Goal: Feedback & Contribution: Submit feedback/report problem

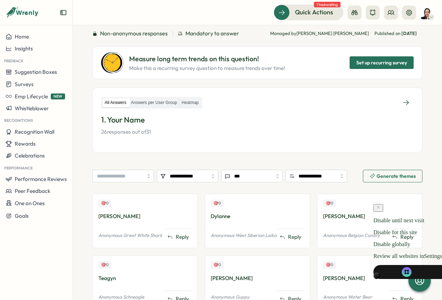
scroll to position [81, 0]
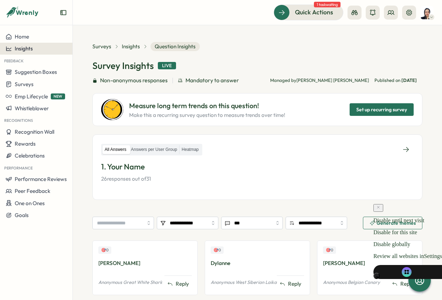
click at [41, 46] on div "Insights" at bounding box center [36, 49] width 61 height 6
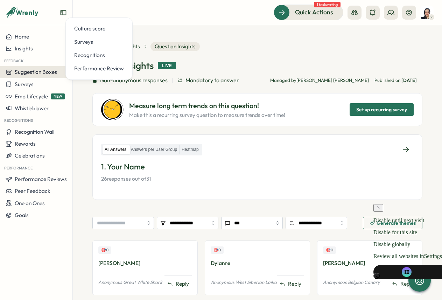
click at [36, 68] on button "Suggestion Boxes" at bounding box center [36, 72] width 72 height 12
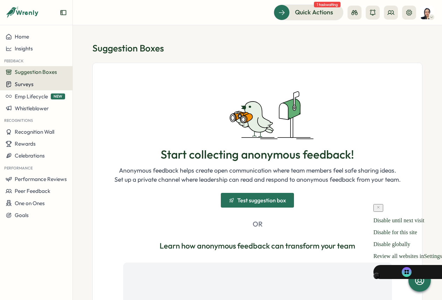
click at [36, 83] on div "Surveys" at bounding box center [36, 84] width 61 height 7
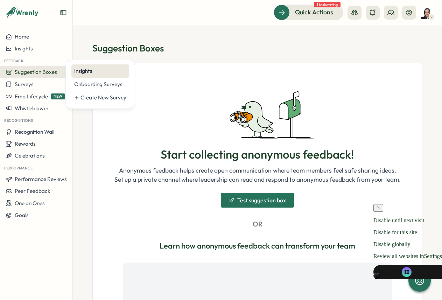
click at [79, 74] on div "Insights" at bounding box center [100, 71] width 52 height 8
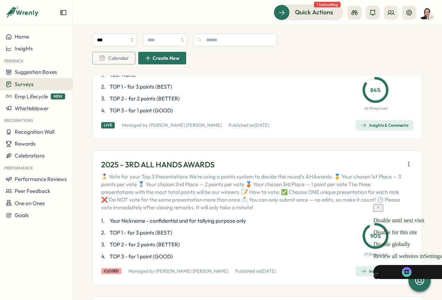
scroll to position [78, 0]
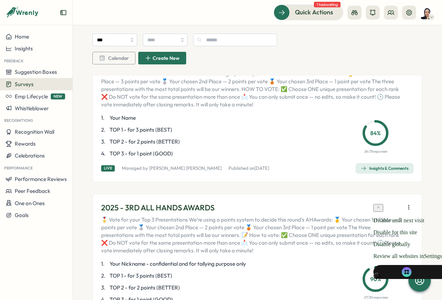
click at [160, 154] on span "TOP 3 - for 1 point (GOOD)" at bounding box center [141, 154] width 63 height 8
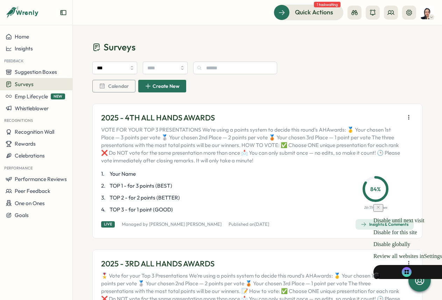
scroll to position [0, 0]
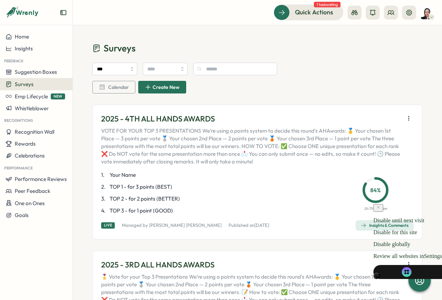
click at [117, 119] on p "2025 - 4TH ALL HANDS AWARDS" at bounding box center [251, 118] width 300 height 11
click at [405, 118] on icon "button" at bounding box center [408, 118] width 7 height 7
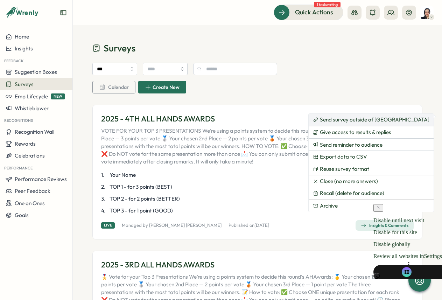
click at [383, 118] on span "Send survey outside of Slack" at bounding box center [375, 120] width 110 height 6
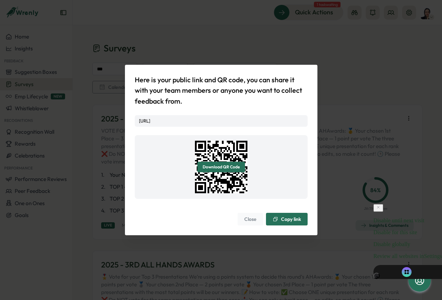
click at [278, 218] on div "Copy link" at bounding box center [287, 219] width 28 height 6
click at [234, 48] on div "Here is your public link and QR code, you can share it with your team members o…" at bounding box center [221, 150] width 442 height 300
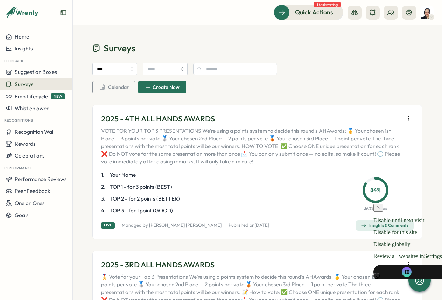
click at [383, 223] on div "Insights & Comments" at bounding box center [385, 226] width 48 height 6
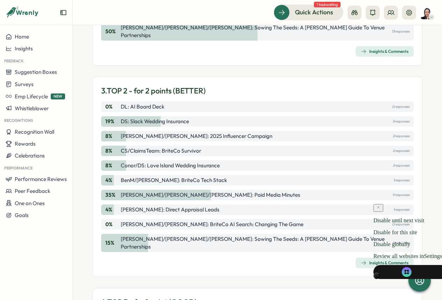
scroll to position [341, 0]
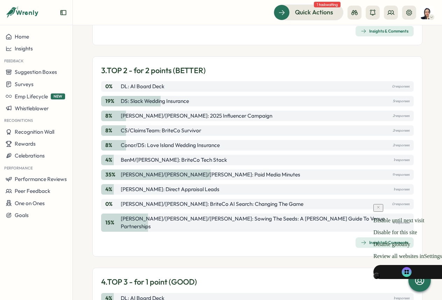
click at [271, 215] on p "[PERSON_NAME]/[PERSON_NAME]/[PERSON_NAME]: Sowing The Seeds: A [PERSON_NAME] Gu…" at bounding box center [256, 222] width 270 height 15
click at [330, 200] on div "0 % John/Edgar: BriteCo AI Search: Changing the Game 0 responses" at bounding box center [257, 204] width 313 height 11
click at [366, 240] on div "Insights & Comments" at bounding box center [385, 243] width 48 height 6
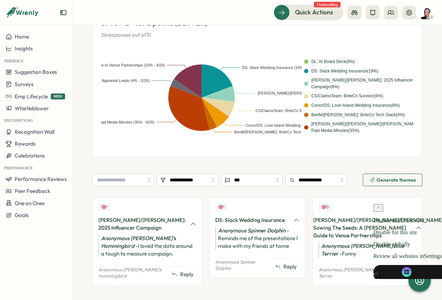
scroll to position [153, 0]
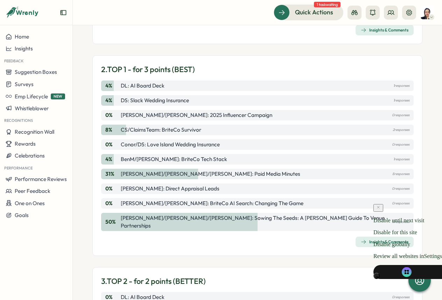
scroll to position [142, 0]
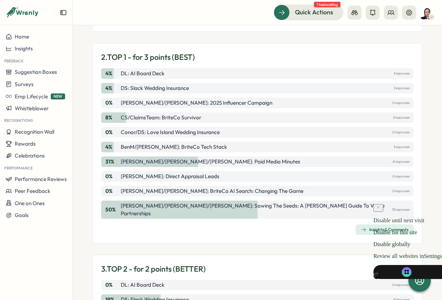
click at [391, 227] on button "Insights & Comments" at bounding box center [385, 229] width 58 height 11
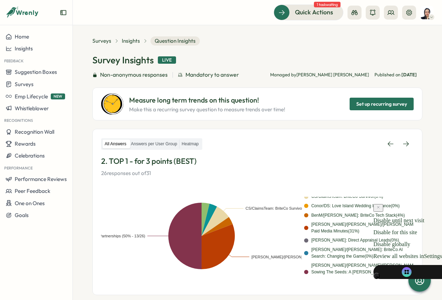
scroll to position [11, 0]
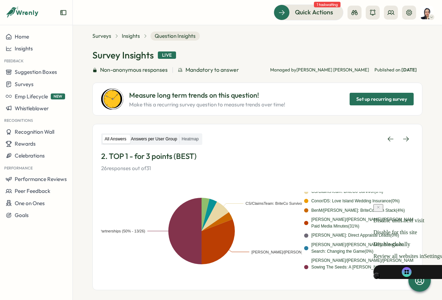
click at [176, 142] on label "Answers per User Group" at bounding box center [154, 139] width 50 height 9
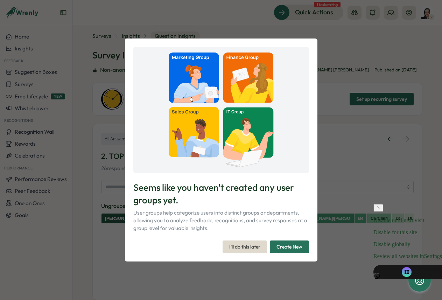
click at [255, 250] on span "I'll do this later" at bounding box center [244, 247] width 31 height 12
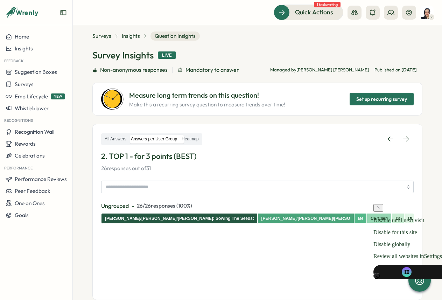
click at [202, 134] on div "All Answers Answers per User Group Heatmap" at bounding box center [151, 139] width 101 height 12
click at [201, 138] on label "Heatmap" at bounding box center [190, 139] width 21 height 9
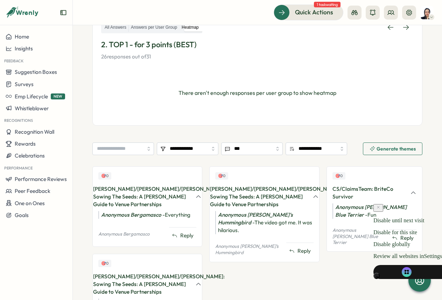
scroll to position [125, 0]
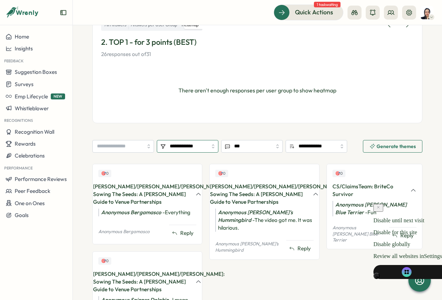
click at [174, 147] on input "**********" at bounding box center [188, 146] width 62 height 13
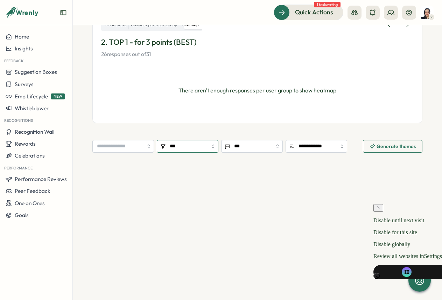
type input "***"
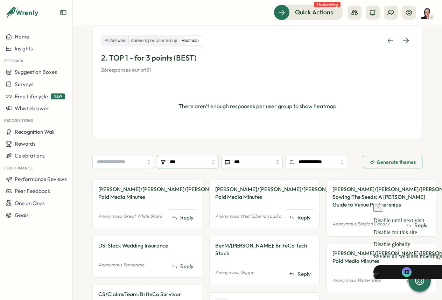
scroll to position [47, 0]
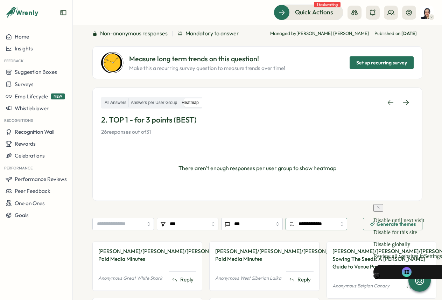
click at [341, 225] on input "**********" at bounding box center [317, 224] width 62 height 13
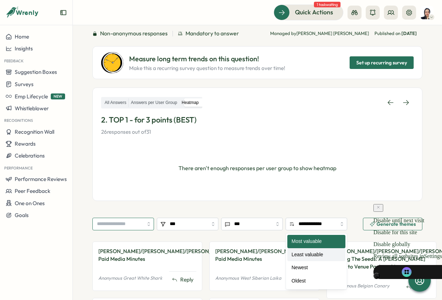
click at [133, 224] on input "search" at bounding box center [123, 224] width 62 height 13
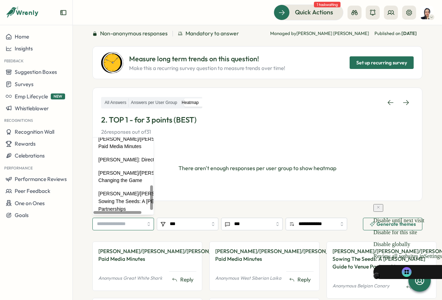
scroll to position [149, 0]
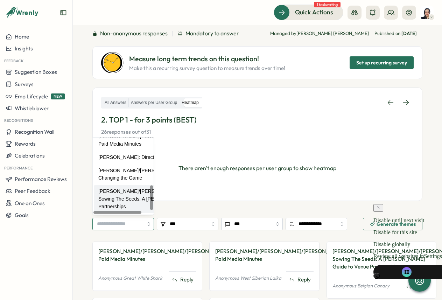
type input "**********"
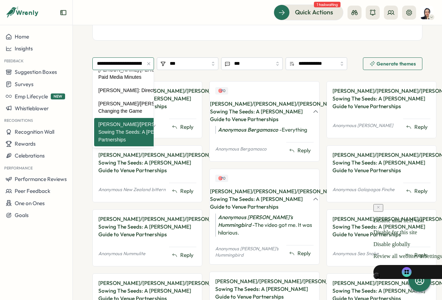
scroll to position [210, 0]
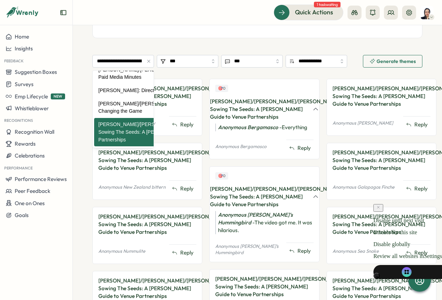
click at [205, 42] on div "**********" at bounding box center [257, 134] width 330 height 604
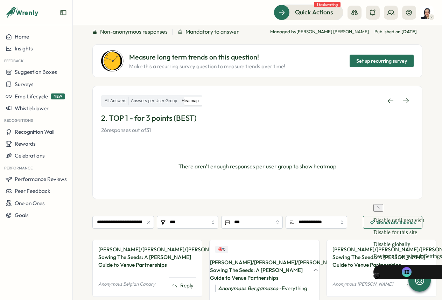
scroll to position [48, 0]
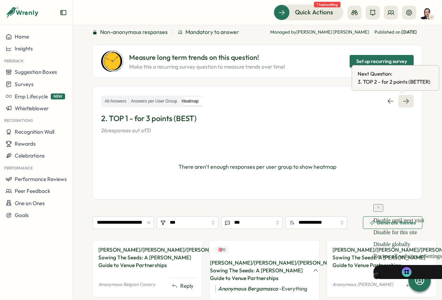
click at [403, 101] on icon at bounding box center [406, 101] width 7 height 7
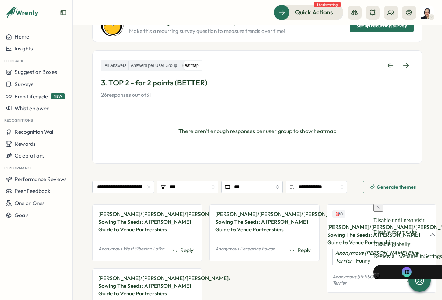
scroll to position [118, 0]
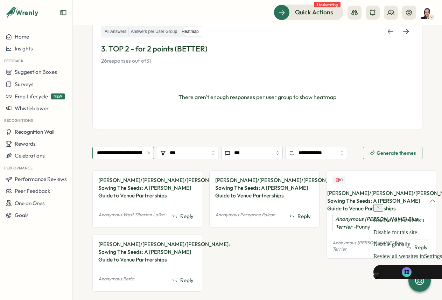
click at [135, 156] on input "**********" at bounding box center [123, 153] width 62 height 13
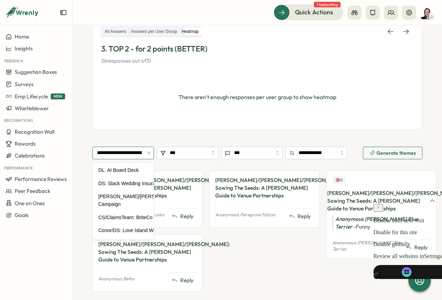
scroll to position [149, 0]
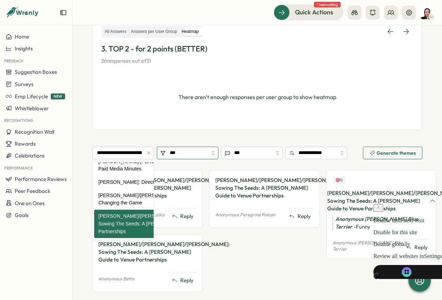
click at [175, 152] on input "***" at bounding box center [188, 153] width 62 height 13
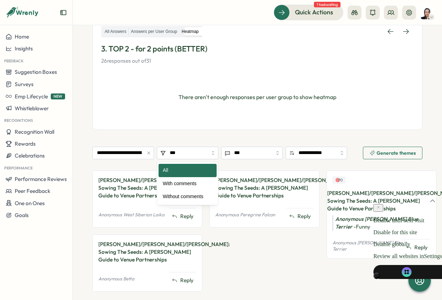
click at [208, 125] on div "All Answers Answers per User Group Heatmap 3. TOP 2 - for 2 points (BETTER) 26 …" at bounding box center [257, 72] width 330 height 113
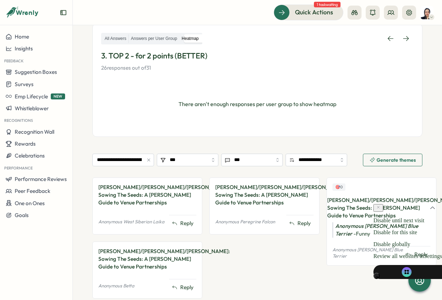
scroll to position [36, 0]
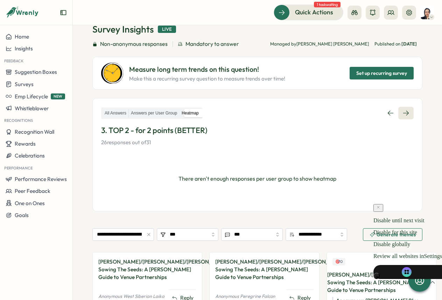
click at [403, 116] on icon at bounding box center [406, 113] width 7 height 7
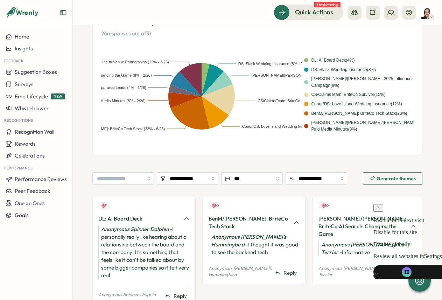
scroll to position [176, 0]
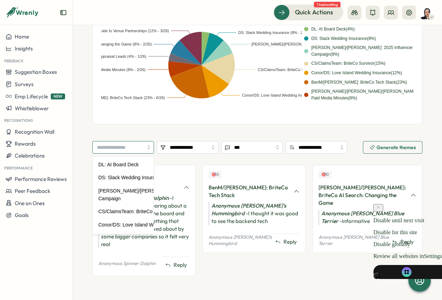
click at [140, 148] on input "search" at bounding box center [123, 147] width 62 height 13
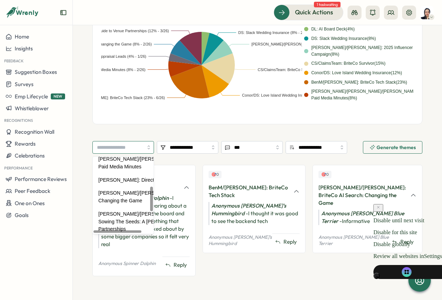
scroll to position [149, 0]
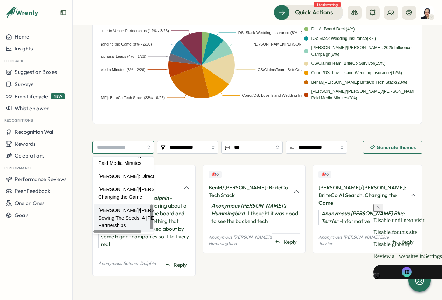
type input "**********"
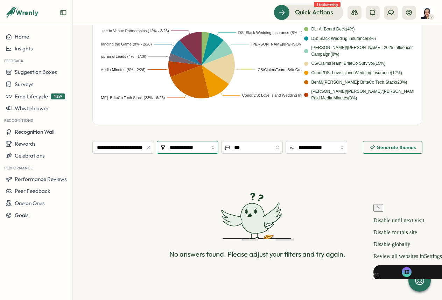
click at [191, 151] on input "**********" at bounding box center [188, 147] width 62 height 13
type input "***"
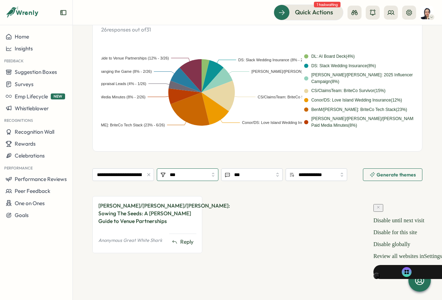
scroll to position [149, 0]
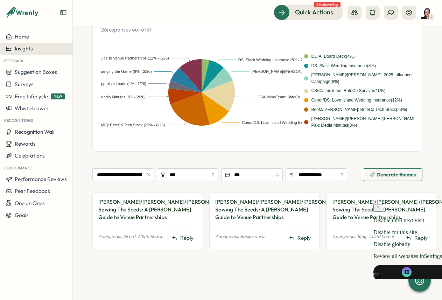
click at [42, 52] on button "Insights" at bounding box center [36, 49] width 72 height 12
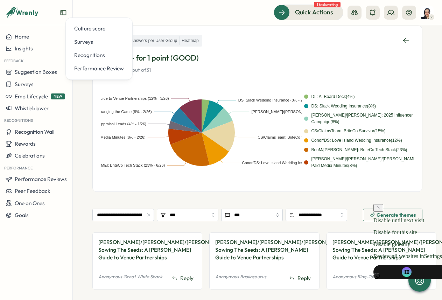
scroll to position [23, 0]
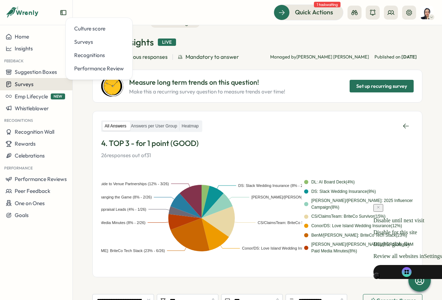
click at [43, 89] on button "Surveys" at bounding box center [36, 84] width 72 height 12
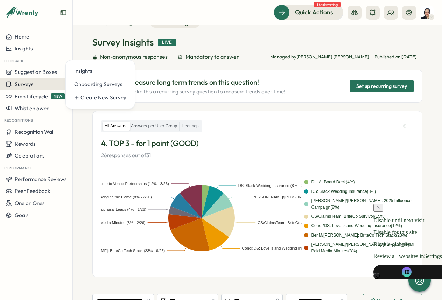
click at [43, 89] on button "Surveys" at bounding box center [36, 84] width 72 height 12
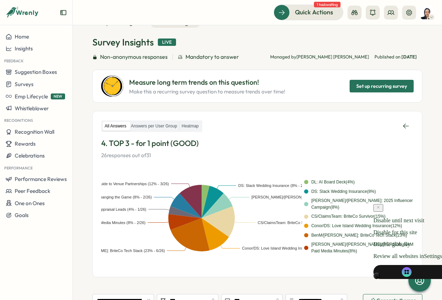
click at [124, 125] on label "All Answers" at bounding box center [116, 126] width 26 height 9
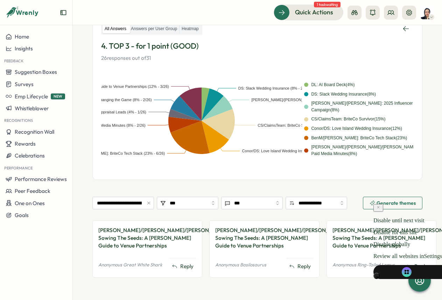
scroll to position [109, 0]
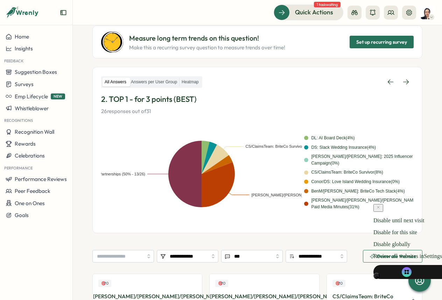
scroll to position [91, 0]
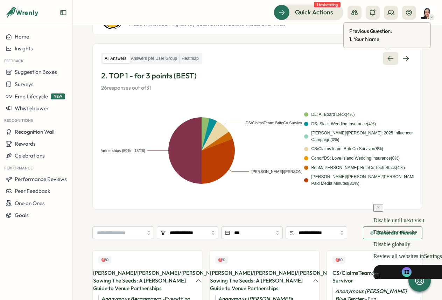
click at [387, 59] on icon at bounding box center [390, 58] width 7 height 7
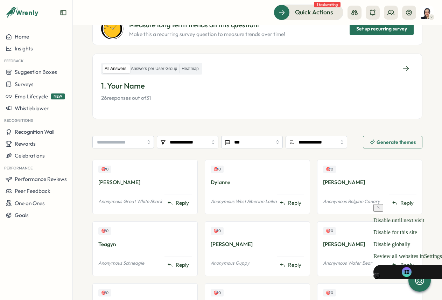
scroll to position [59, 0]
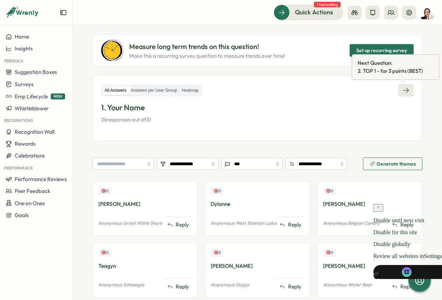
click at [404, 96] on link at bounding box center [405, 90] width 15 height 13
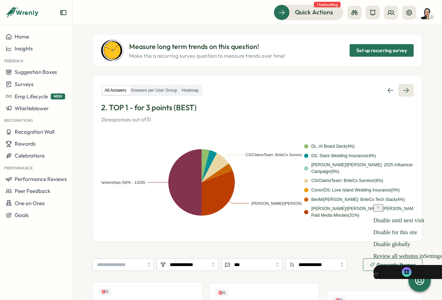
click at [404, 96] on link at bounding box center [405, 90] width 15 height 13
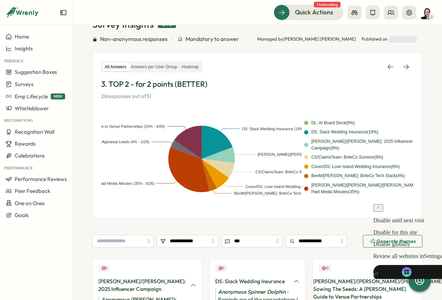
scroll to position [150, 0]
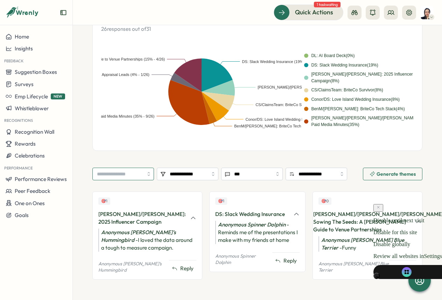
click at [130, 170] on input "search" at bounding box center [123, 174] width 62 height 13
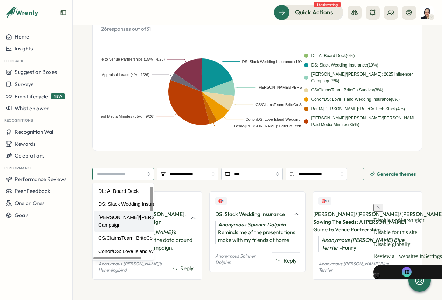
scroll to position [149, 0]
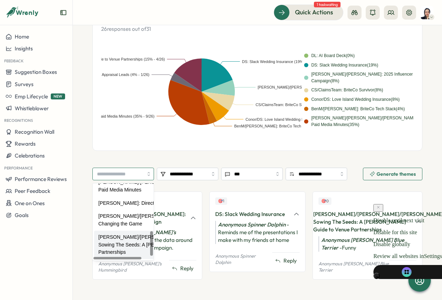
type input "**********"
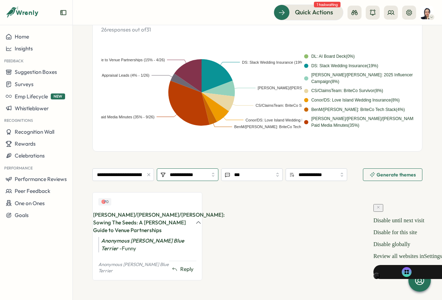
click at [208, 179] on input "**********" at bounding box center [188, 174] width 62 height 13
type input "***"
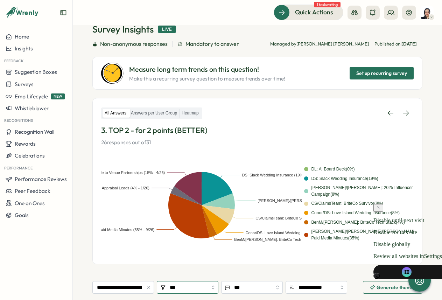
scroll to position [48, 0]
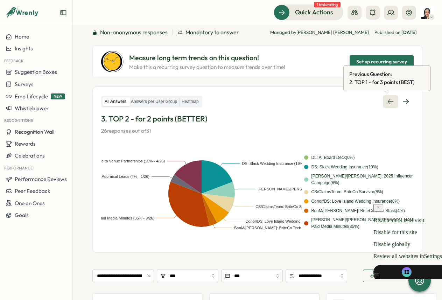
click at [383, 97] on link at bounding box center [390, 101] width 15 height 13
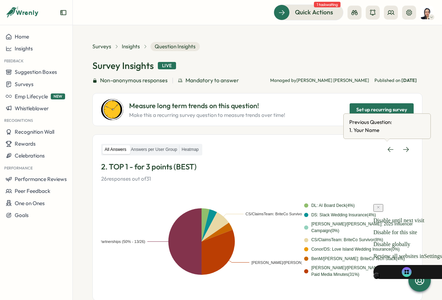
scroll to position [135, 0]
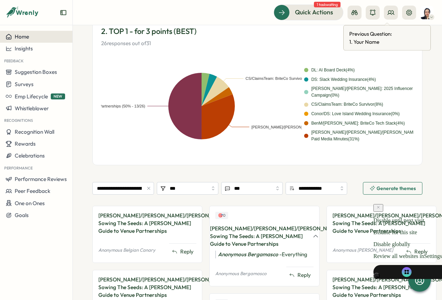
click at [47, 31] on button "Home" at bounding box center [36, 37] width 72 height 12
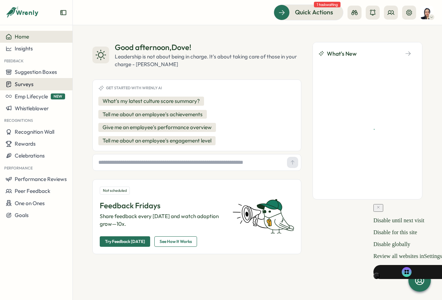
click at [39, 82] on div "Surveys" at bounding box center [36, 84] width 61 height 7
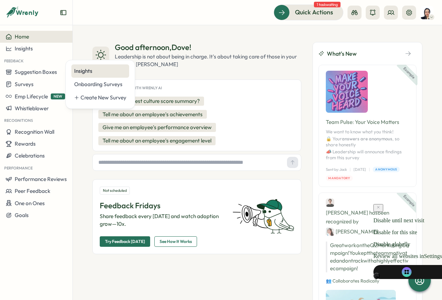
click at [84, 65] on div "Insights" at bounding box center [100, 70] width 58 height 13
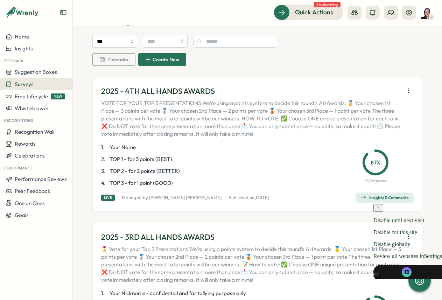
scroll to position [31, 0]
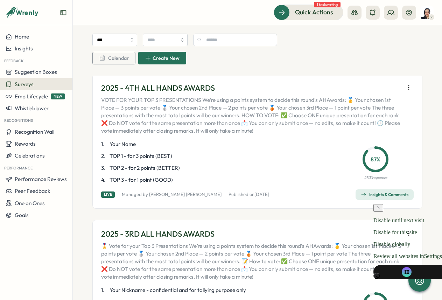
click at [388, 195] on div "Insights & Comments" at bounding box center [385, 195] width 48 height 6
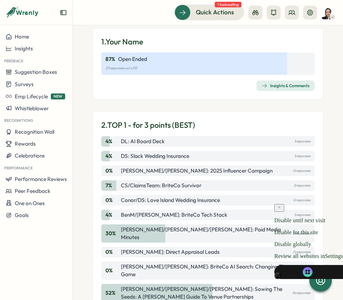
scroll to position [110, 0]
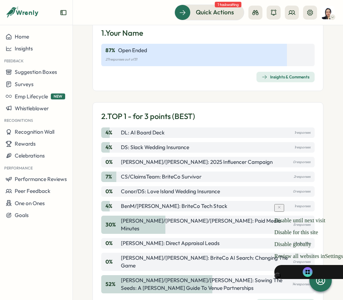
drag, startPoint x: 175, startPoint y: 131, endPoint x: 116, endPoint y: 130, distance: 58.5
click at [116, 130] on div "4 % DL: AI Board Deck 1 responses" at bounding box center [207, 132] width 213 height 11
drag, startPoint x: 191, startPoint y: 147, endPoint x: 129, endPoint y: 148, distance: 61.6
click at [129, 148] on div "4 % DS: Slack Wedding Insurance 1 responses" at bounding box center [207, 147] width 213 height 11
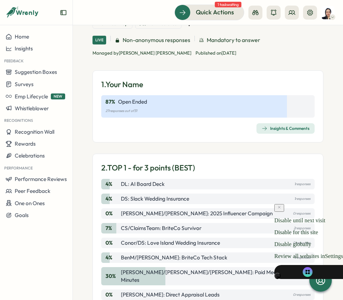
scroll to position [0, 0]
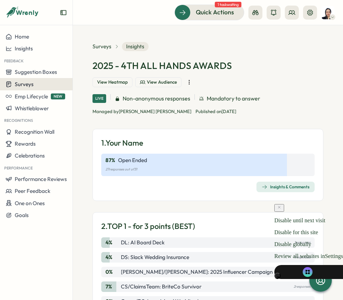
click at [47, 86] on div "Surveys" at bounding box center [36, 84] width 61 height 7
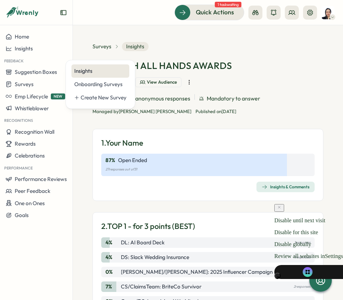
click at [95, 72] on div "Insights" at bounding box center [100, 71] width 52 height 8
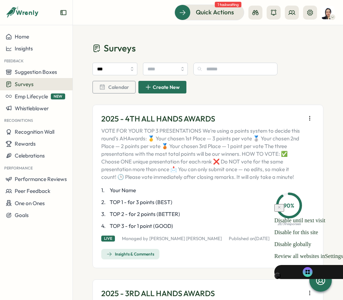
click at [306, 116] on icon "button" at bounding box center [309, 118] width 7 height 7
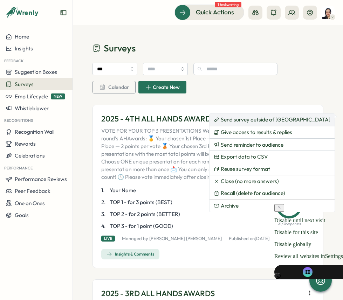
click at [277, 123] on span "Send survey outside of Slack" at bounding box center [276, 120] width 110 height 6
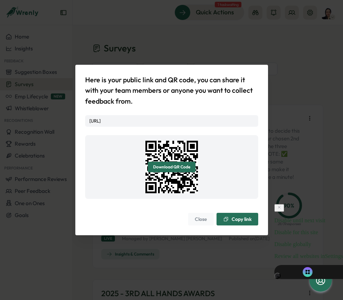
click at [243, 224] on span "Copy link" at bounding box center [237, 219] width 28 height 12
click at [48, 2] on div "Here is your public link and QR code, you can share it with your team members o…" at bounding box center [171, 150] width 343 height 300
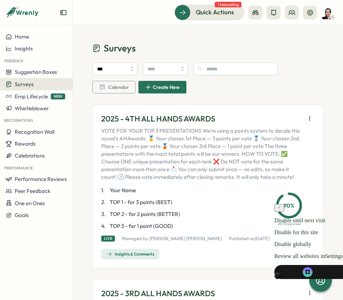
click at [154, 251] on div "Insights & Comments" at bounding box center [130, 254] width 48 height 6
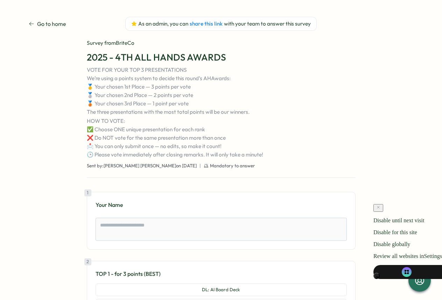
scroll to position [2, 0]
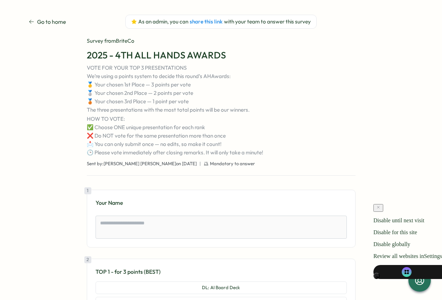
type textarea "*"
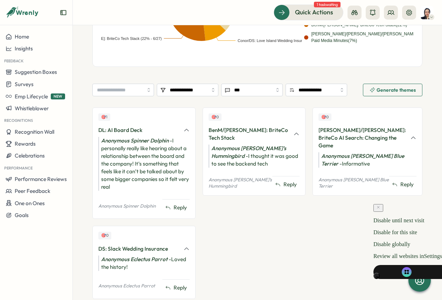
scroll to position [256, 0]
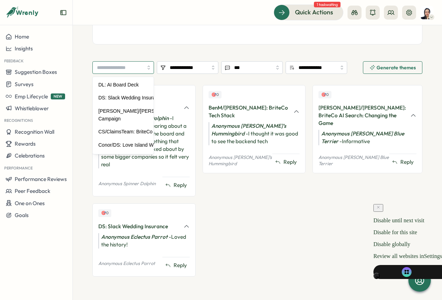
click at [135, 72] on input "search" at bounding box center [123, 67] width 62 height 13
click at [207, 68] on input "**********" at bounding box center [188, 67] width 62 height 13
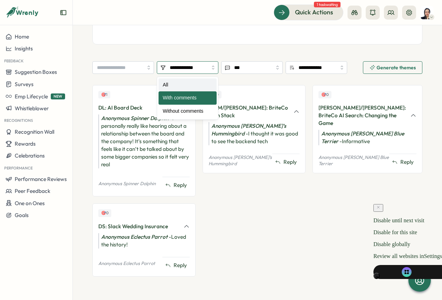
type input "***"
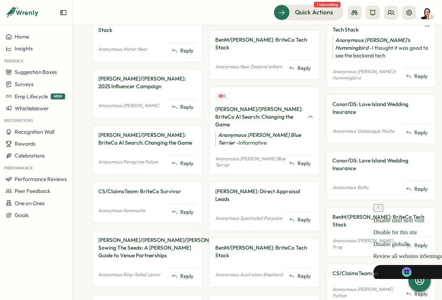
scroll to position [597, 0]
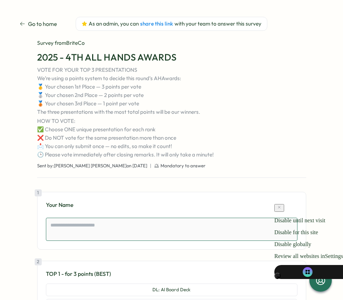
click at [86, 221] on textarea at bounding box center [171, 229] width 251 height 23
type textarea "*"
type textarea "**"
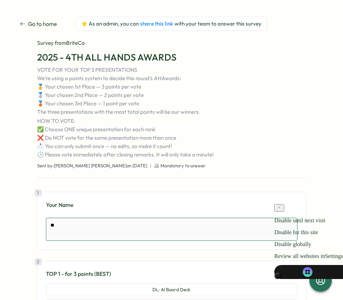
type textarea "*"
type textarea "***"
type textarea "*"
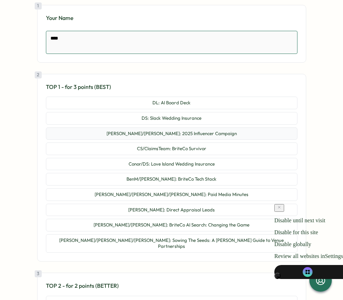
scroll to position [192, 0]
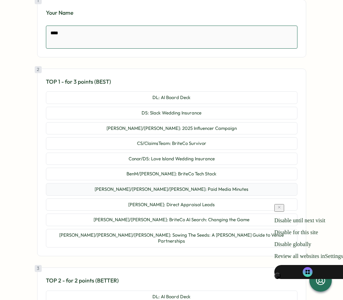
type textarea "****"
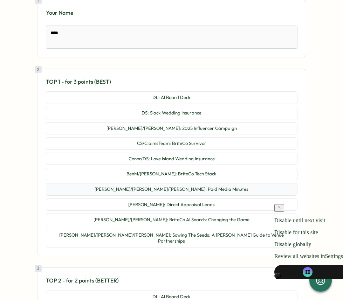
click at [126, 193] on button "[PERSON_NAME]/[PERSON_NAME]/[PERSON_NAME]: Paid Media Minutes" at bounding box center [171, 189] width 251 height 13
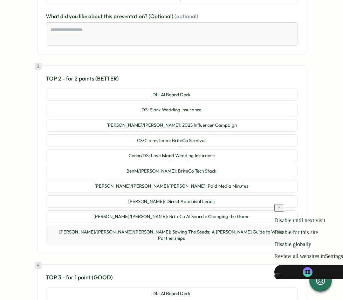
scroll to position [436, 0]
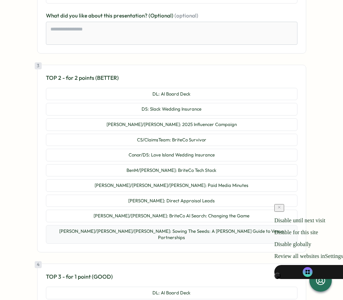
click at [211, 227] on button "[PERSON_NAME]/[PERSON_NAME]/[PERSON_NAME]: Sowing The Seeds: A [PERSON_NAME] Gu…" at bounding box center [171, 234] width 251 height 19
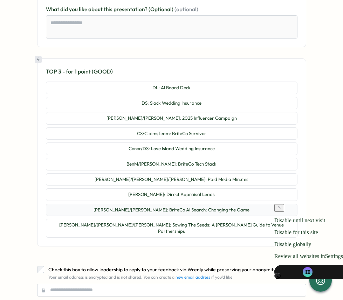
scroll to position [686, 0]
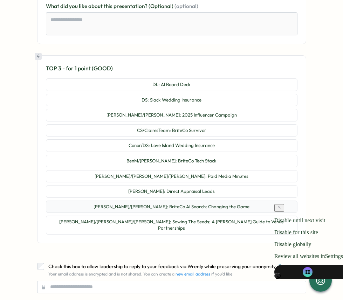
click at [202, 201] on button "[PERSON_NAME]/[PERSON_NAME]: BriteCo AI Search: Changing the Game" at bounding box center [171, 207] width 251 height 13
type textarea "*"
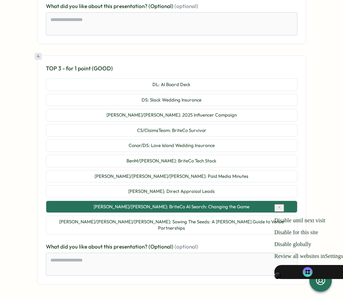
scroll to position [740, 0]
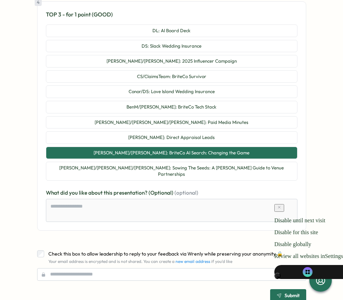
click at [158, 251] on span "Check this box to allow leadership to reply to your feedback via Wrenly while p…" at bounding box center [165, 254] width 234 height 6
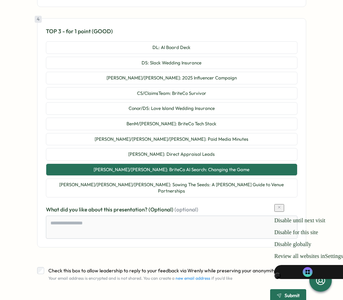
click at [280, 293] on div "Submit" at bounding box center [288, 295] width 23 height 5
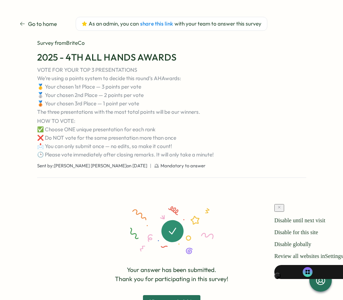
scroll to position [39, 0]
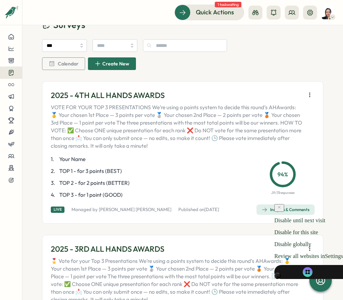
scroll to position [33, 0]
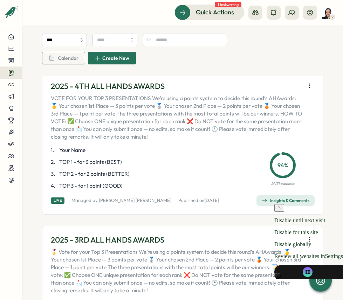
click at [285, 203] on span "Insights & Comments" at bounding box center [286, 201] width 48 height 10
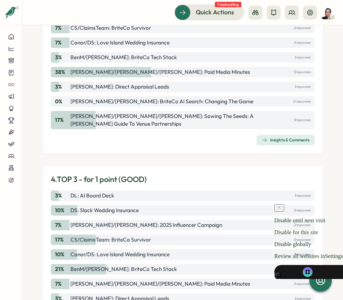
scroll to position [486, 0]
